Goal: Find contact information: Find contact information

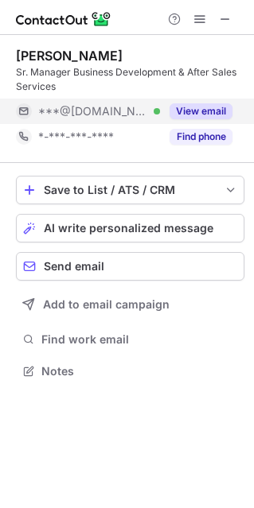
scroll to position [360, 254]
click at [204, 115] on button "View email" at bounding box center [200, 111] width 63 height 16
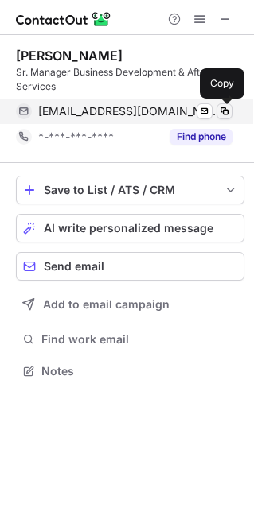
click at [222, 111] on span at bounding box center [224, 111] width 13 height 13
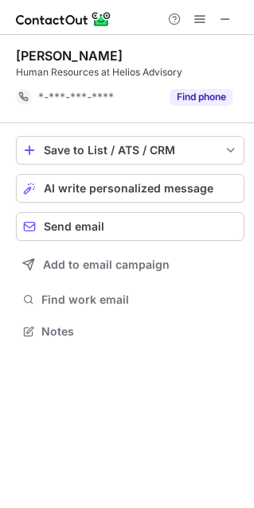
scroll to position [320, 254]
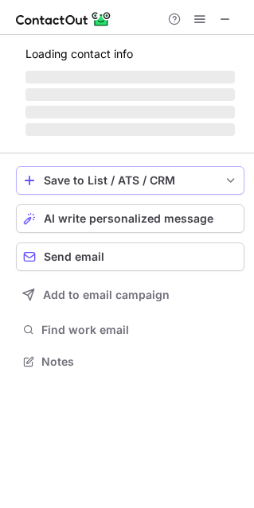
scroll to position [360, 254]
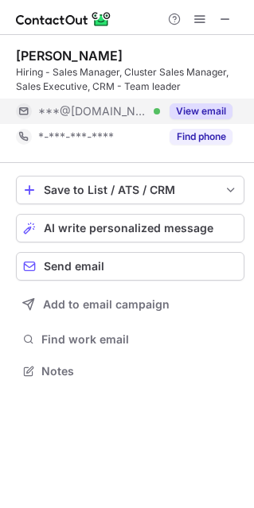
click at [178, 105] on button "View email" at bounding box center [200, 111] width 63 height 16
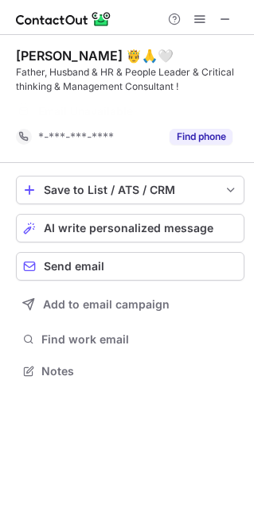
scroll to position [334, 254]
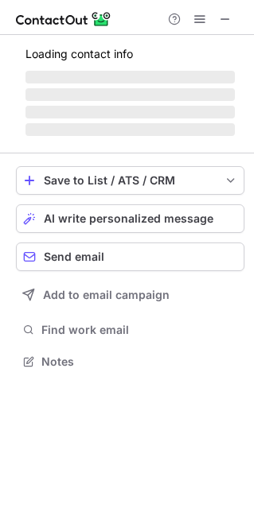
scroll to position [360, 254]
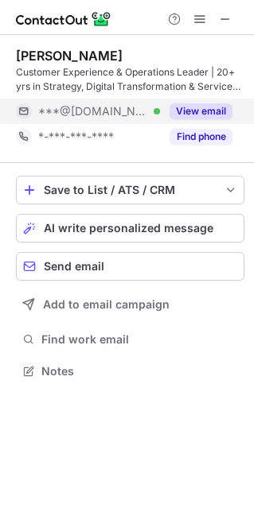
click at [193, 108] on button "View email" at bounding box center [200, 111] width 63 height 16
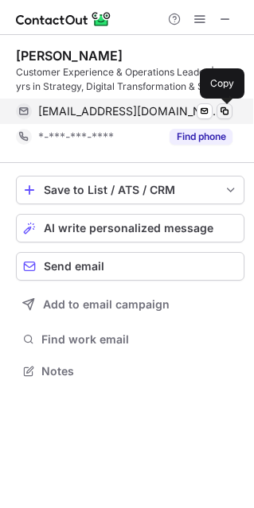
click at [221, 107] on span at bounding box center [224, 111] width 13 height 13
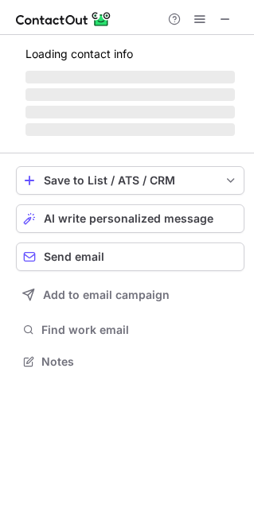
scroll to position [360, 254]
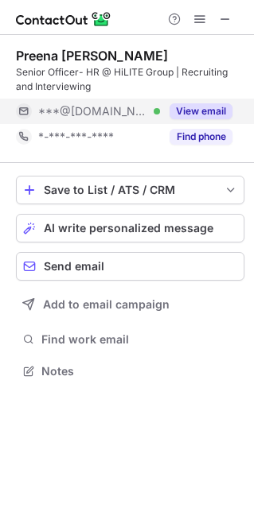
click at [208, 111] on button "View email" at bounding box center [200, 111] width 63 height 16
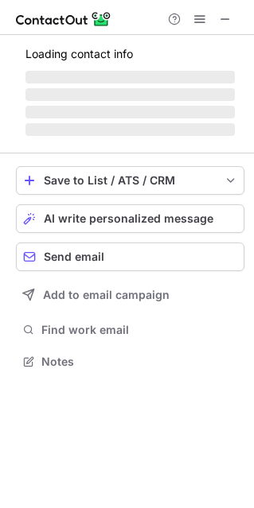
scroll to position [360, 254]
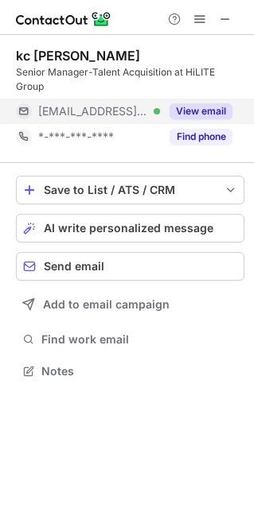
click at [184, 111] on button "View email" at bounding box center [200, 111] width 63 height 16
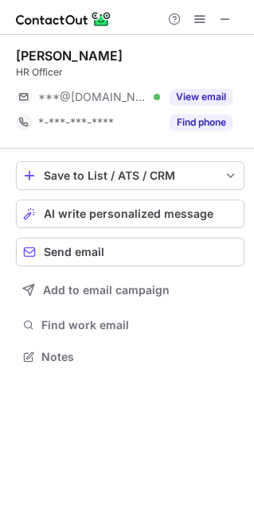
scroll to position [8, 8]
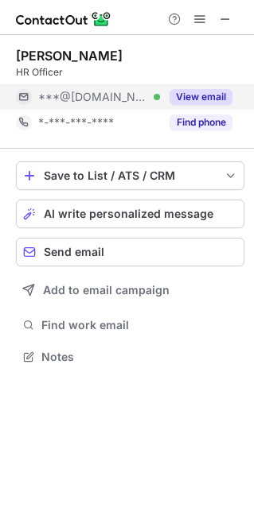
click at [181, 95] on button "View email" at bounding box center [200, 97] width 63 height 16
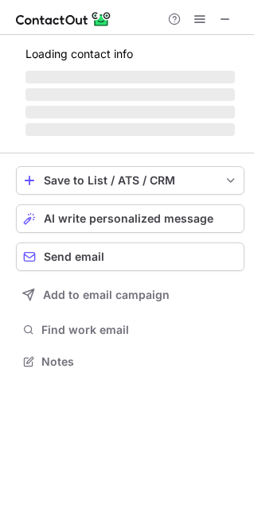
scroll to position [8, 8]
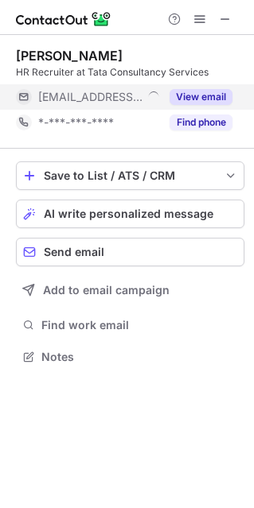
click at [199, 99] on button "View email" at bounding box center [200, 97] width 63 height 16
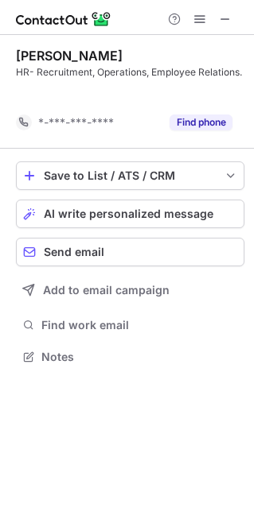
scroll to position [320, 254]
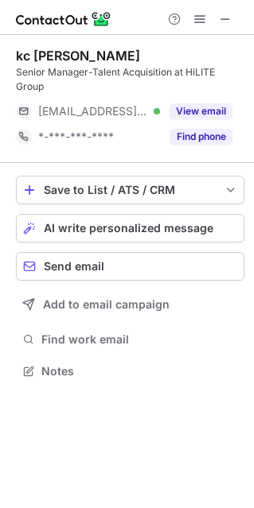
scroll to position [360, 254]
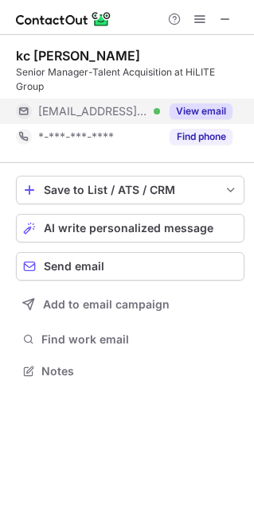
click at [198, 110] on button "View email" at bounding box center [200, 111] width 63 height 16
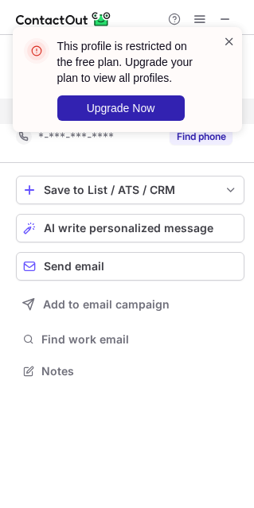
click at [228, 38] on span at bounding box center [229, 41] width 13 height 16
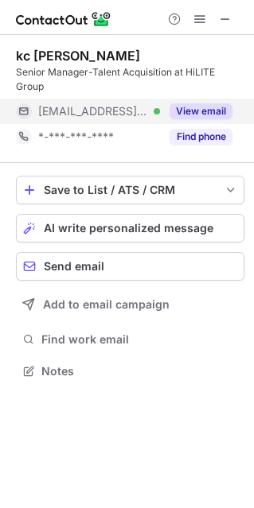
click at [199, 14] on div "This profile is restricted on the free plan. Upgrade your plan to view all prof…" at bounding box center [127, 86] width 255 height 150
click at [197, 17] on span at bounding box center [199, 19] width 13 height 13
